Goal: Information Seeking & Learning: Understand process/instructions

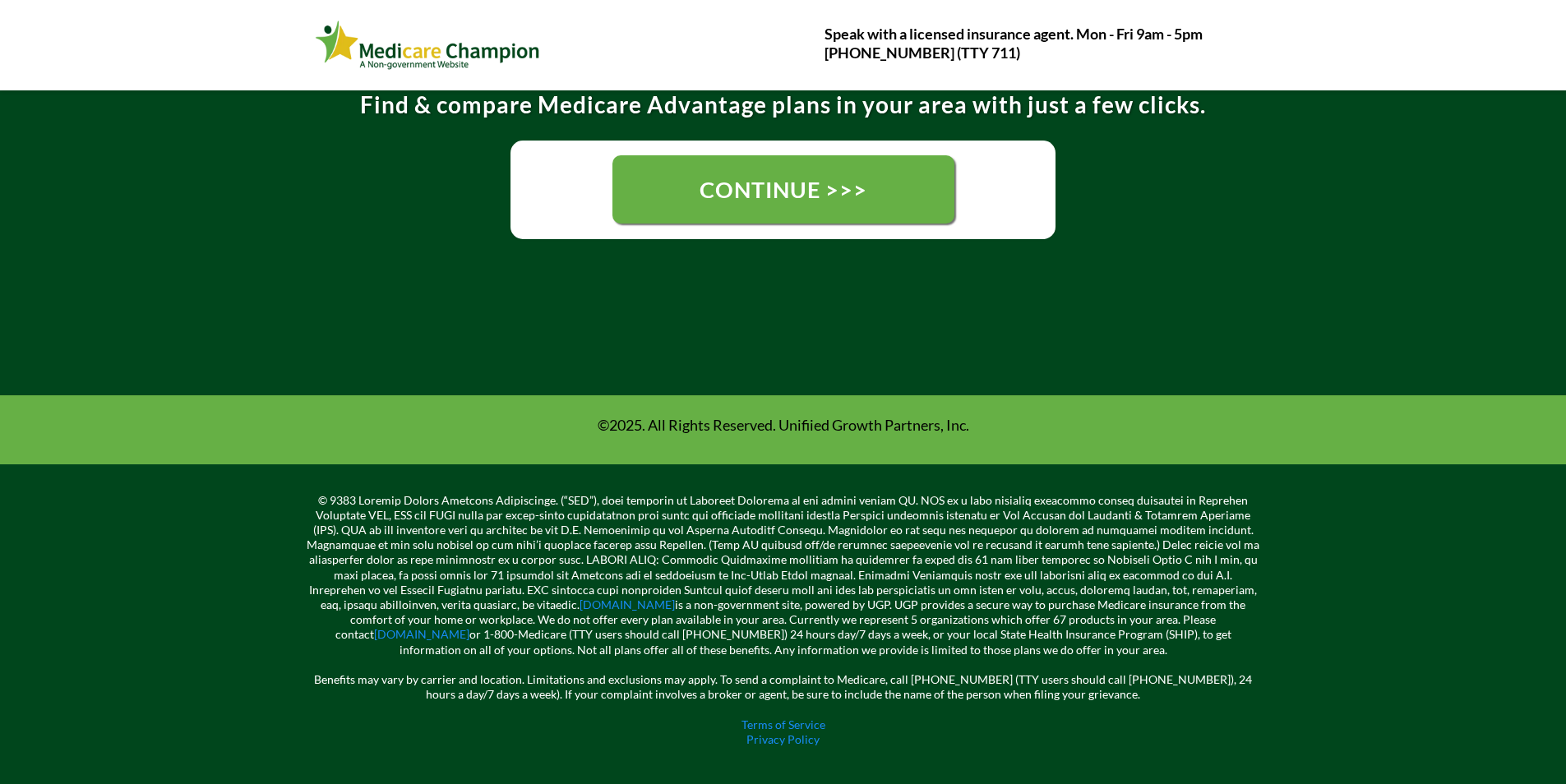
scroll to position [428, 0]
click at [781, 726] on link "Terms of Service" at bounding box center [783, 724] width 84 height 14
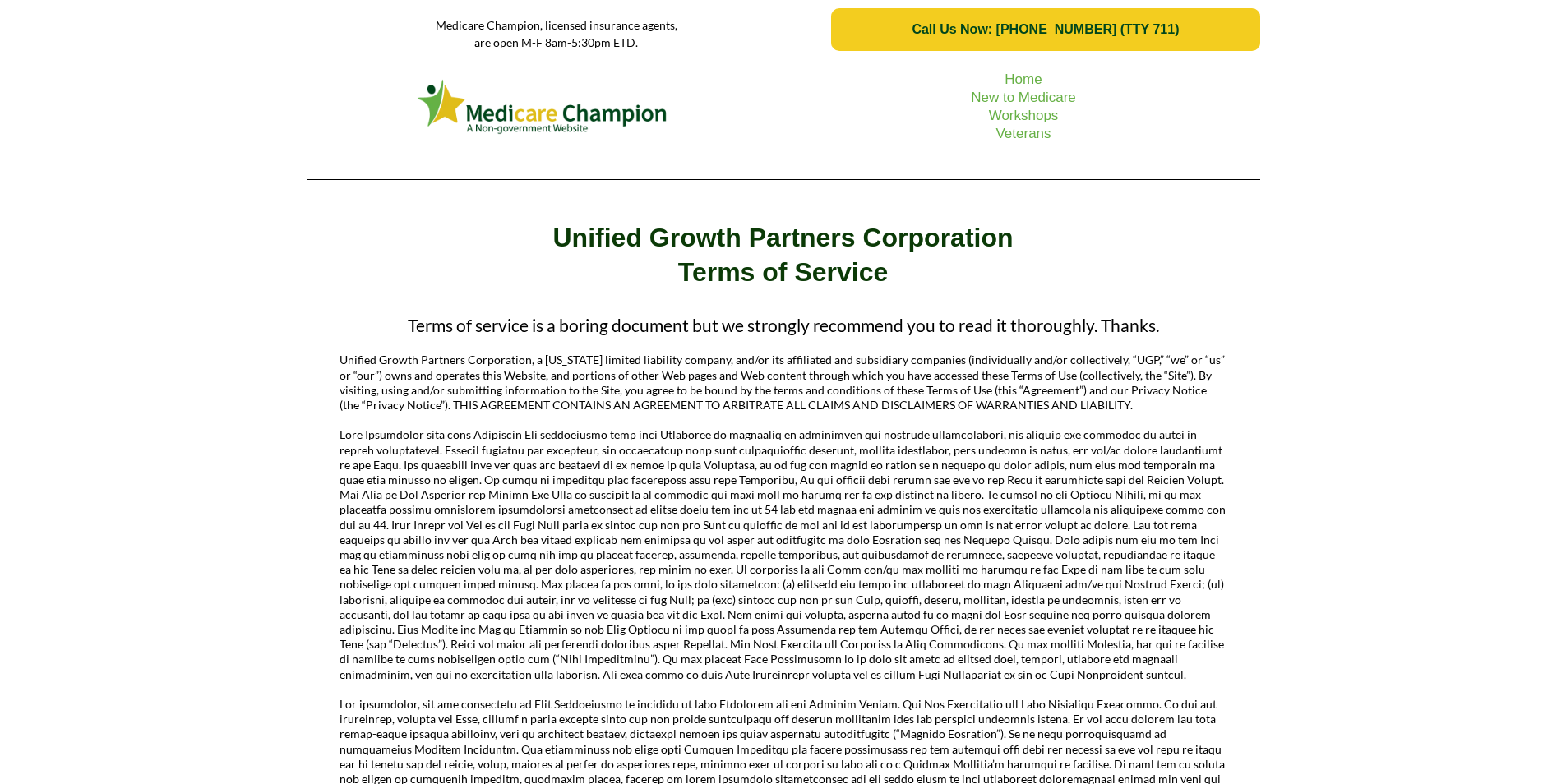
click at [869, 30] on span "Call Us Now: [PHONE_NUMBER] (TTY 711)" at bounding box center [1046, 29] width 396 height 15
